Goal: Information Seeking & Learning: Understand process/instructions

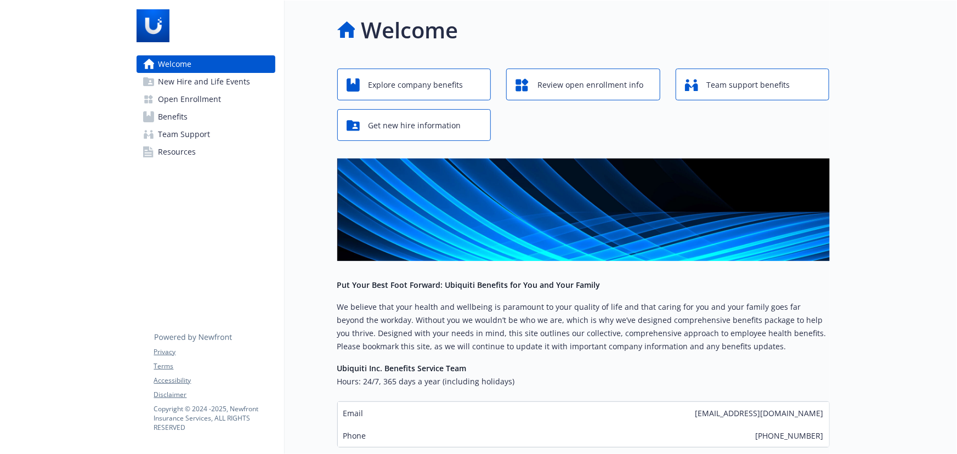
click at [212, 120] on link "Benefits" at bounding box center [206, 117] width 139 height 18
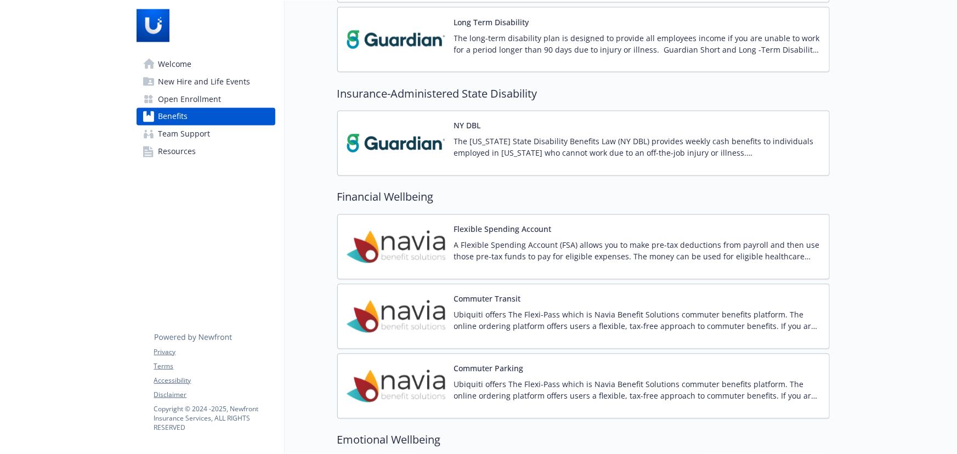
click at [525, 154] on p "The [US_STATE] State Disability Benefits Law (NY DBL) provides weekly cash bene…" at bounding box center [637, 147] width 366 height 23
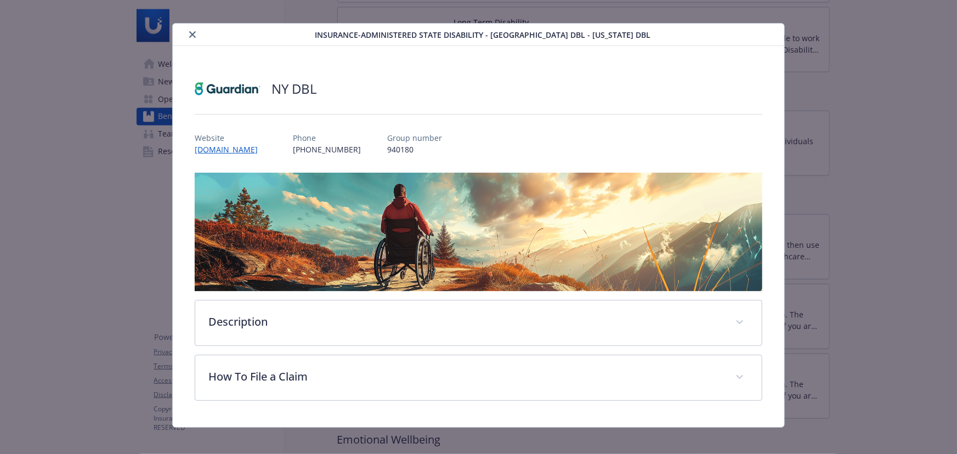
scroll to position [19, 0]
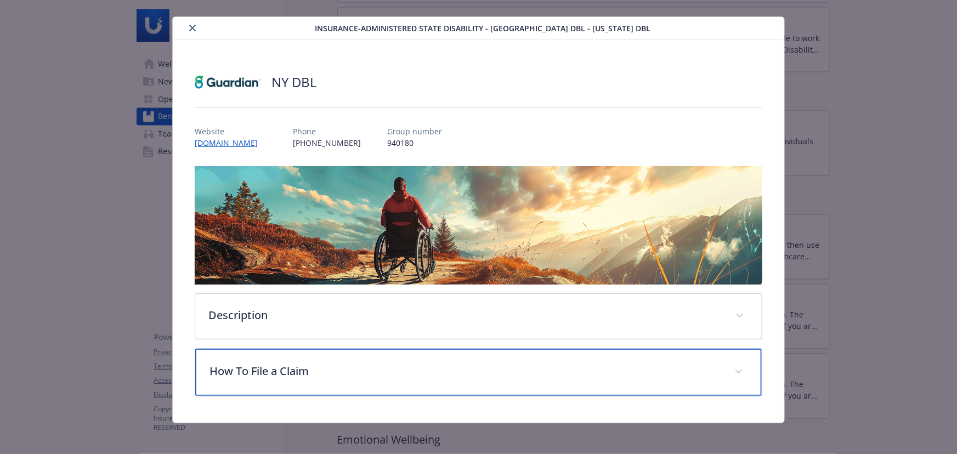
click at [327, 375] on p "How To File a Claim" at bounding box center [465, 371] width 512 height 16
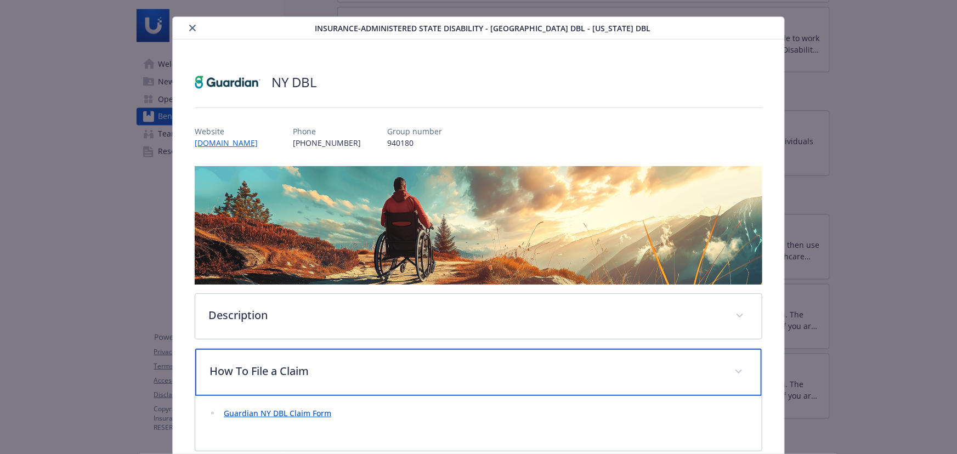
click at [356, 351] on div "How To File a Claim" at bounding box center [478, 372] width 566 height 47
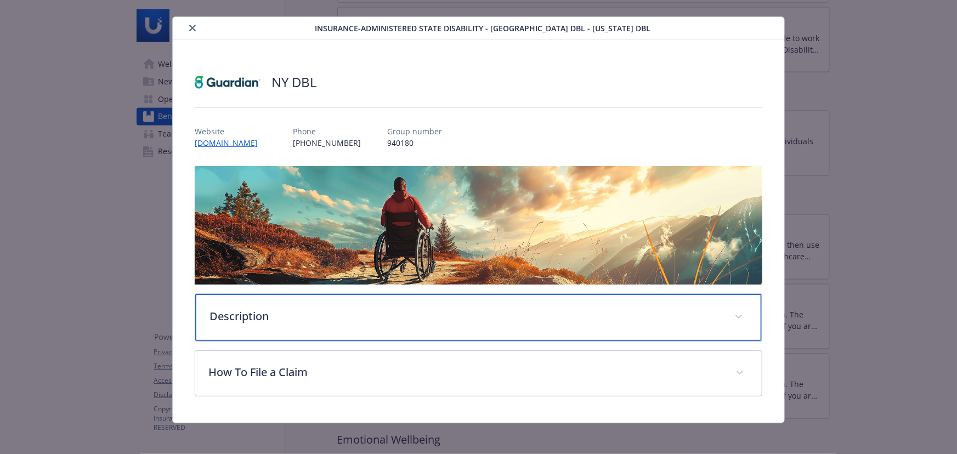
click at [361, 321] on p "Description" at bounding box center [465, 316] width 512 height 16
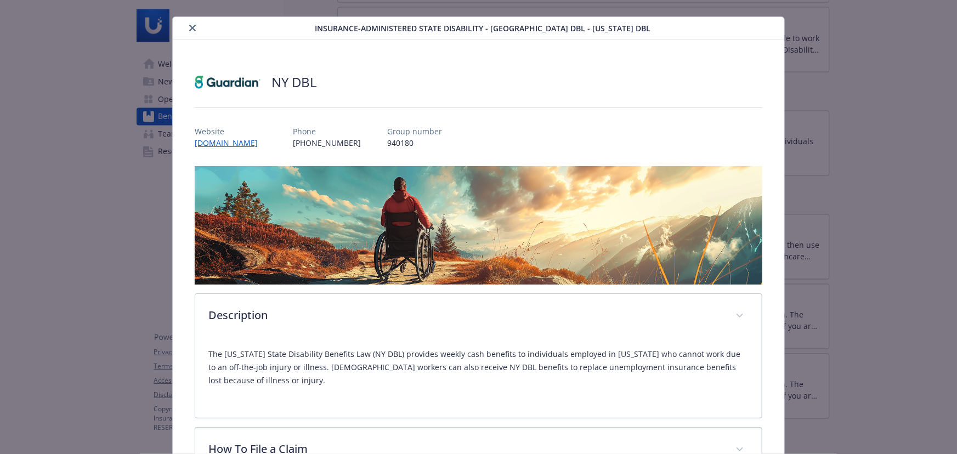
click at [192, 26] on icon "close" at bounding box center [192, 28] width 7 height 7
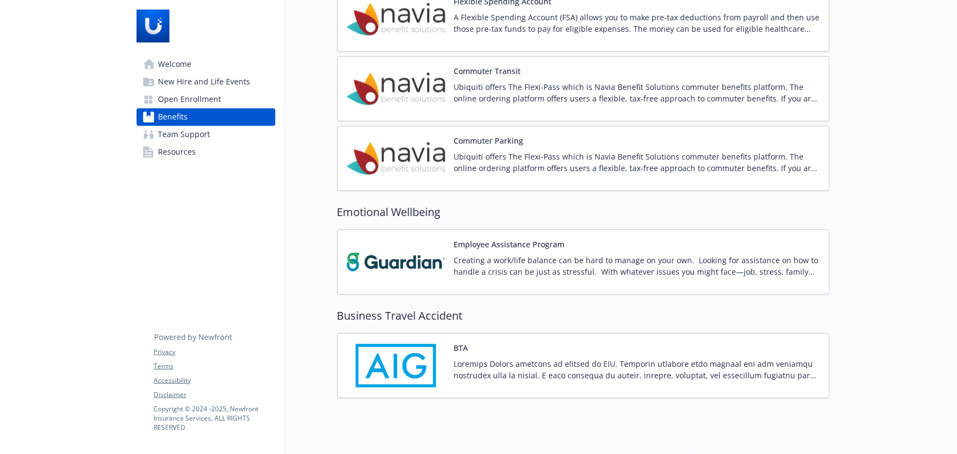
scroll to position [1203, 0]
